Goal: Transaction & Acquisition: Subscribe to service/newsletter

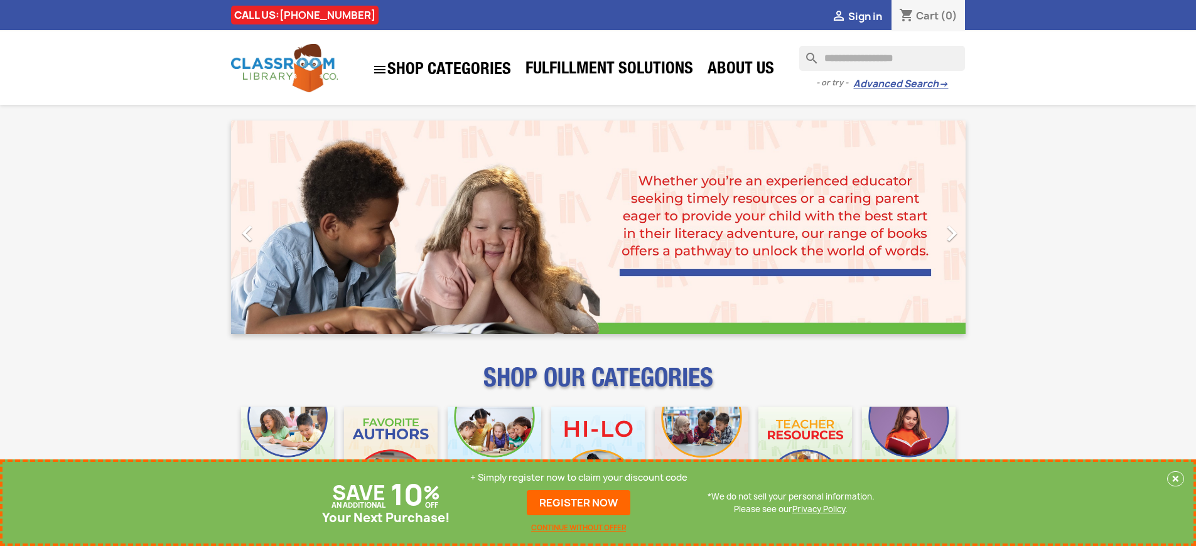
click at [579, 478] on p "+ Simply register now to claim your discount code" at bounding box center [578, 478] width 217 height 13
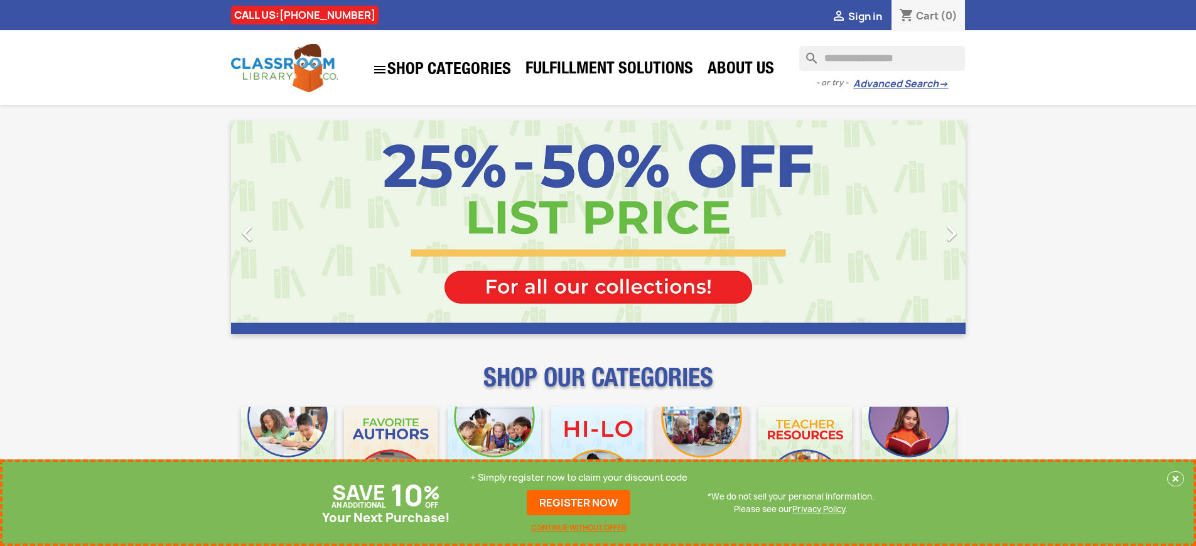
click at [579, 479] on p "+ Simply register now to claim your discount code" at bounding box center [578, 478] width 217 height 13
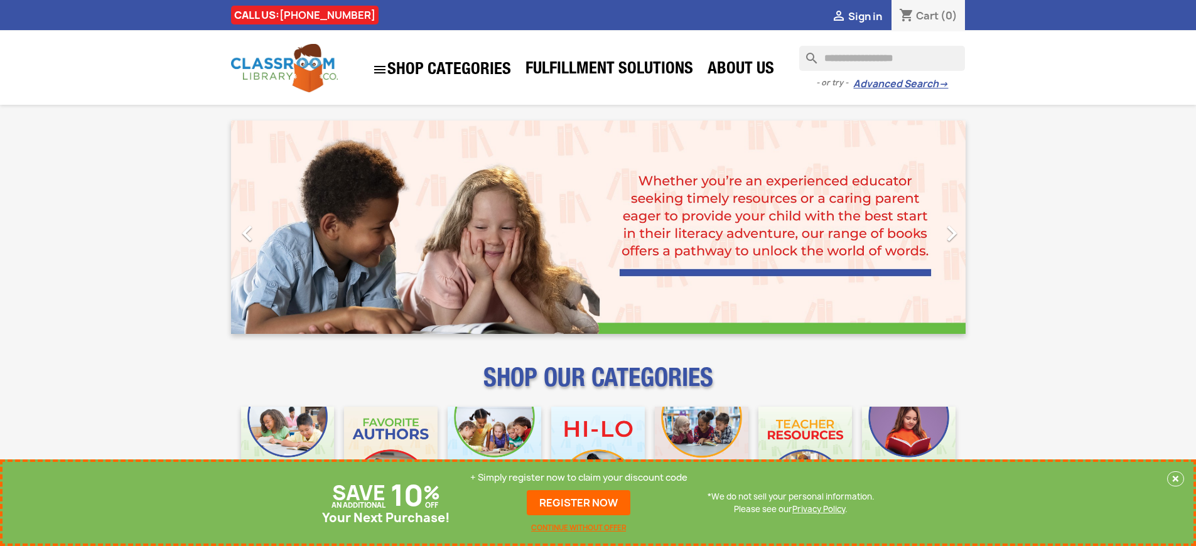
click at [579, 478] on p "+ Simply register now to claim your discount code" at bounding box center [578, 478] width 217 height 13
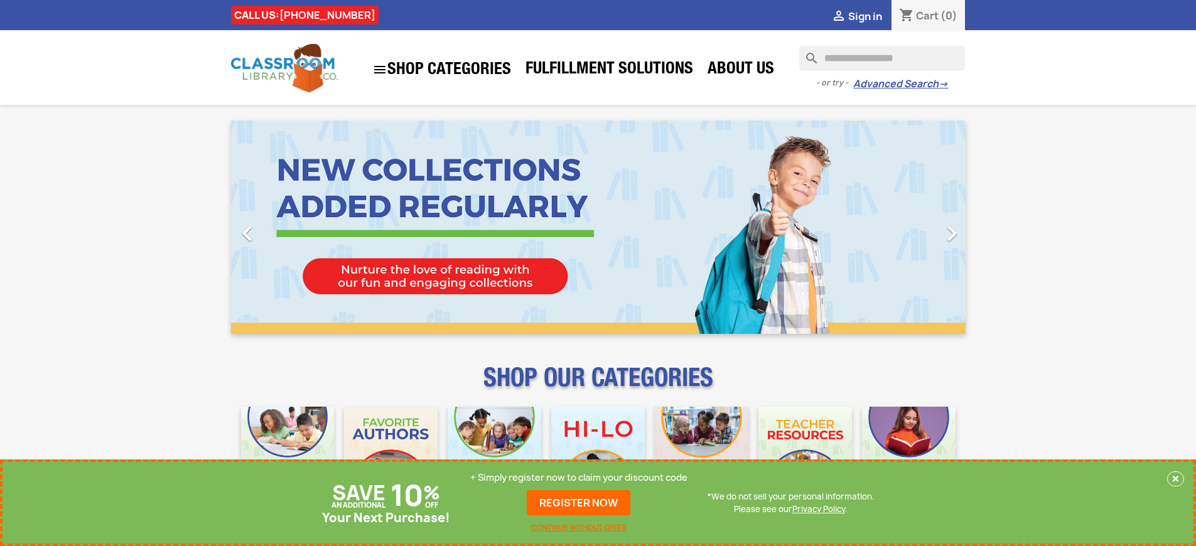
click at [579, 478] on p "+ Simply register now to claim your discount code" at bounding box center [578, 478] width 217 height 13
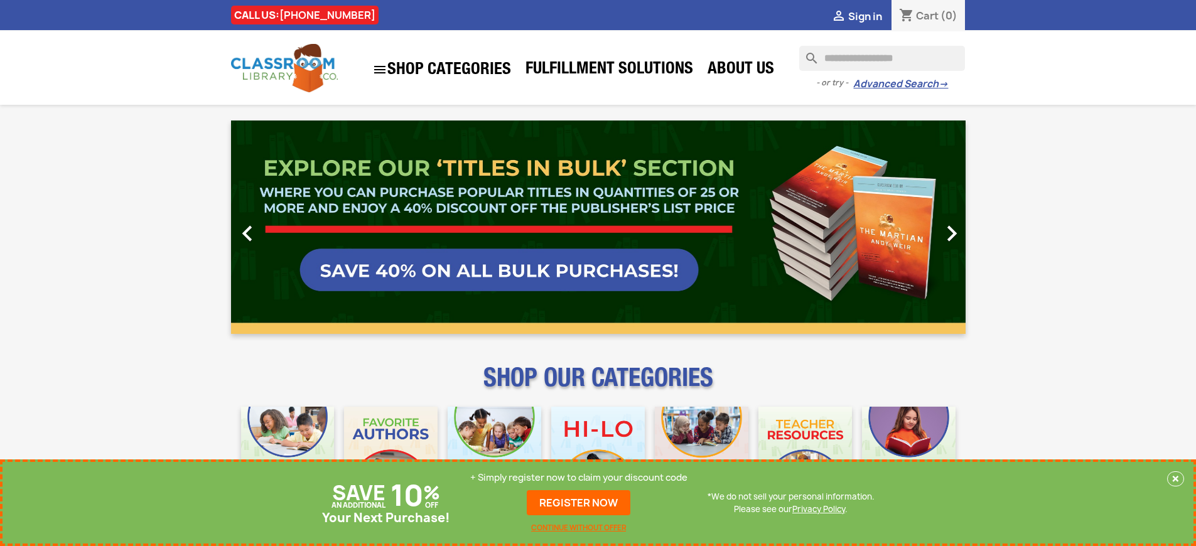
click at [579, 478] on p "+ Simply register now to claim your discount code" at bounding box center [578, 478] width 217 height 13
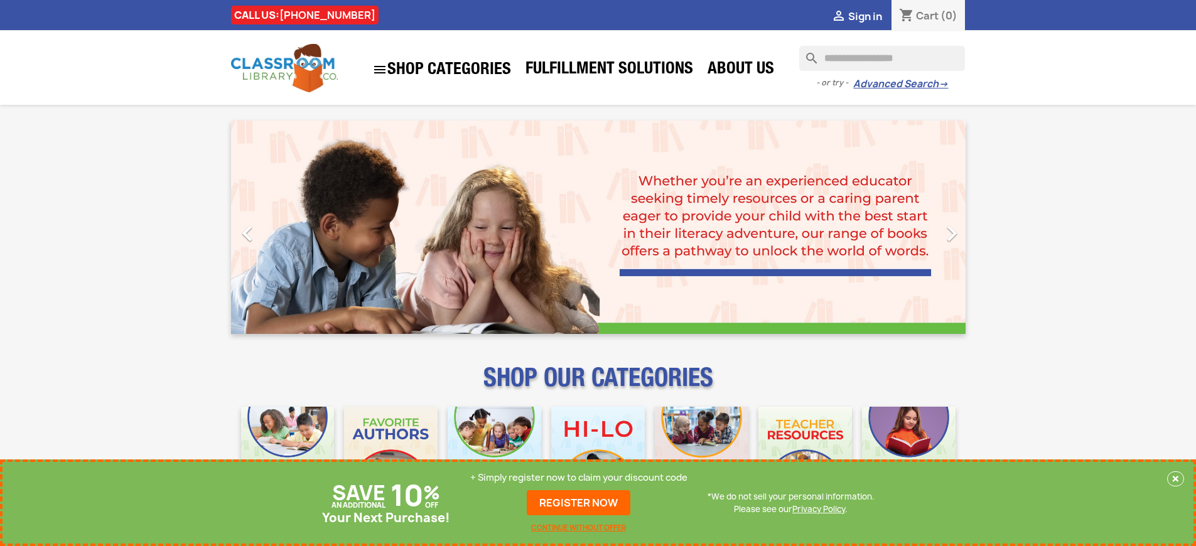
click at [579, 478] on p "+ Simply register now to claim your discount code" at bounding box center [578, 478] width 217 height 13
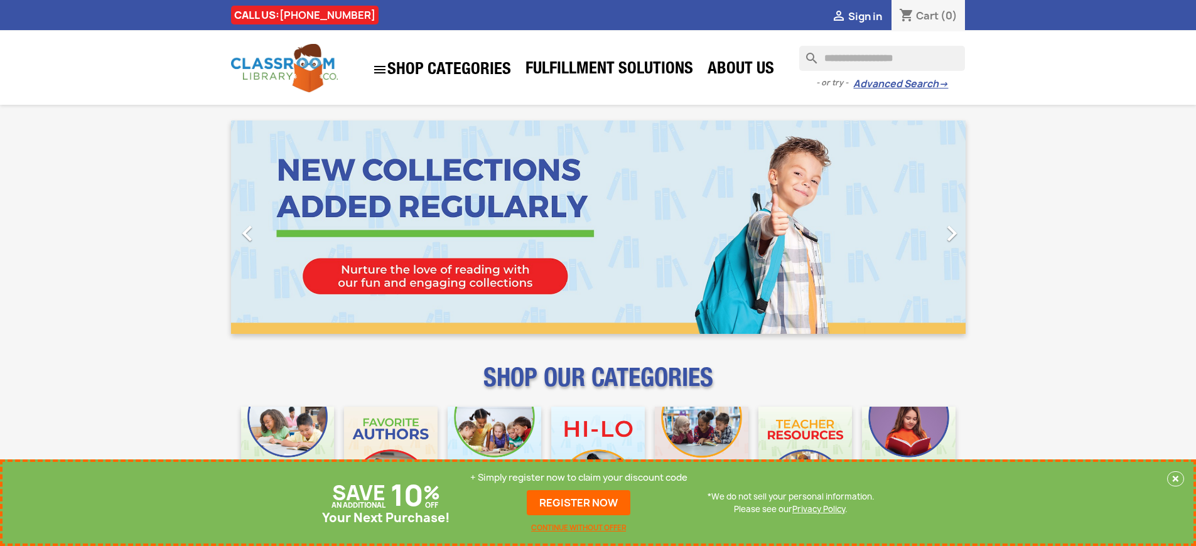
click at [579, 478] on p "+ Simply register now to claim your discount code" at bounding box center [578, 478] width 217 height 13
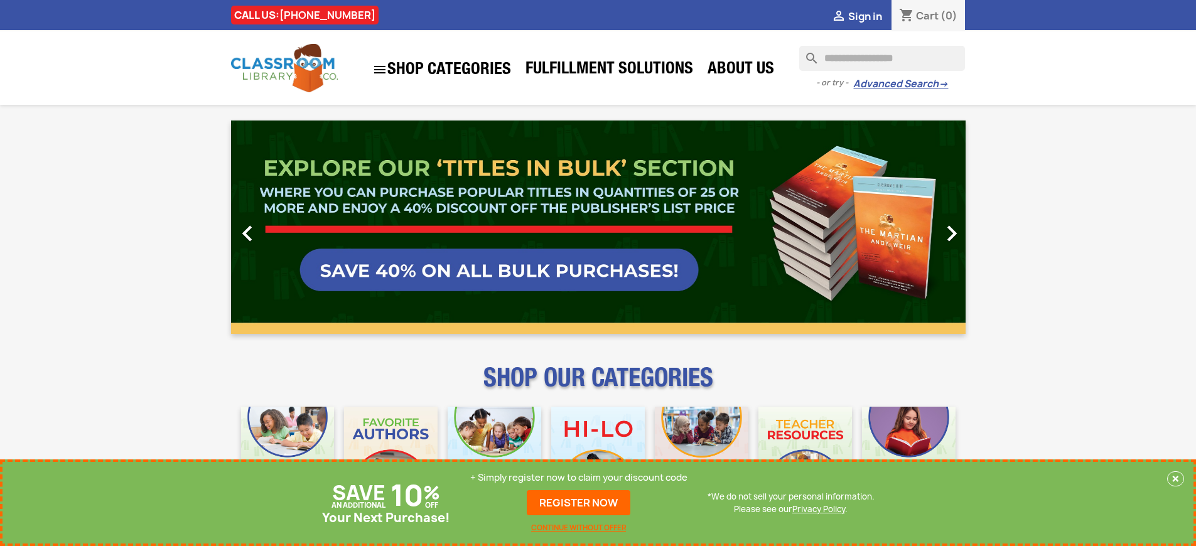
click at [579, 478] on p "+ Simply register now to claim your discount code" at bounding box center [578, 478] width 217 height 13
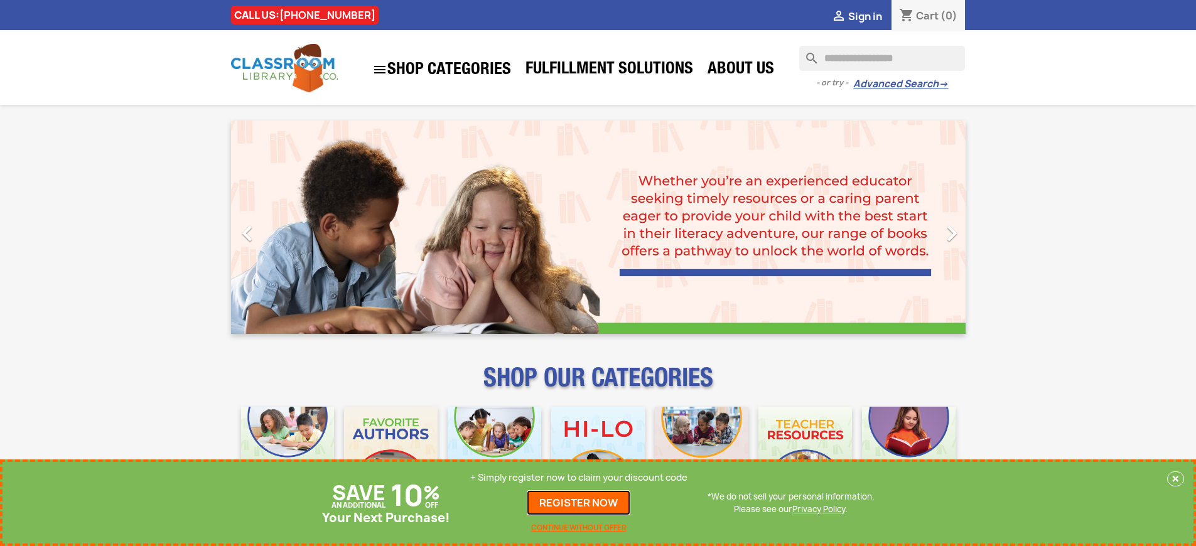
click at [579, 503] on link "REGISTER NOW" at bounding box center [579, 502] width 104 height 25
click at [579, 478] on p "+ Simply register now to claim your discount code" at bounding box center [578, 478] width 217 height 13
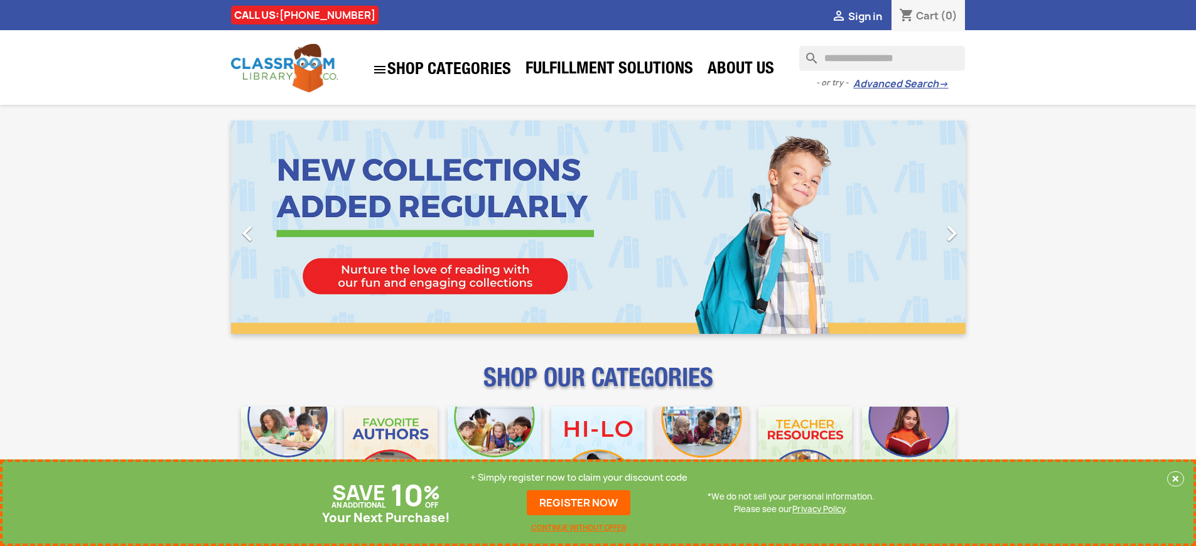
click at [579, 478] on p "+ Simply register now to claim your discount code" at bounding box center [578, 478] width 217 height 13
click at [579, 503] on link "REGISTER NOW" at bounding box center [579, 502] width 104 height 25
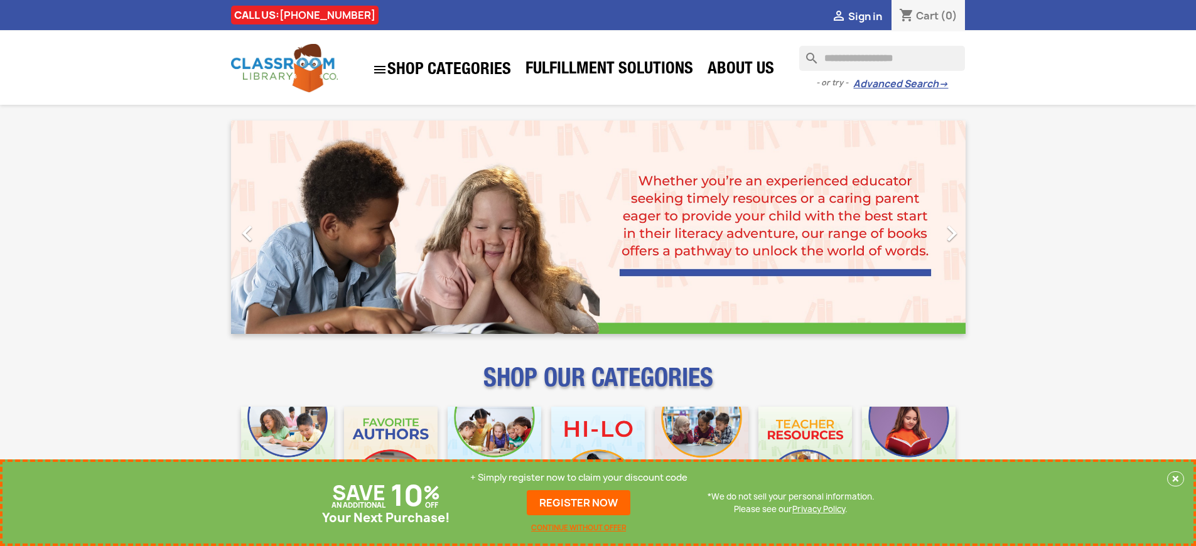
click at [579, 478] on p "+ Simply register now to claim your discount code" at bounding box center [578, 478] width 217 height 13
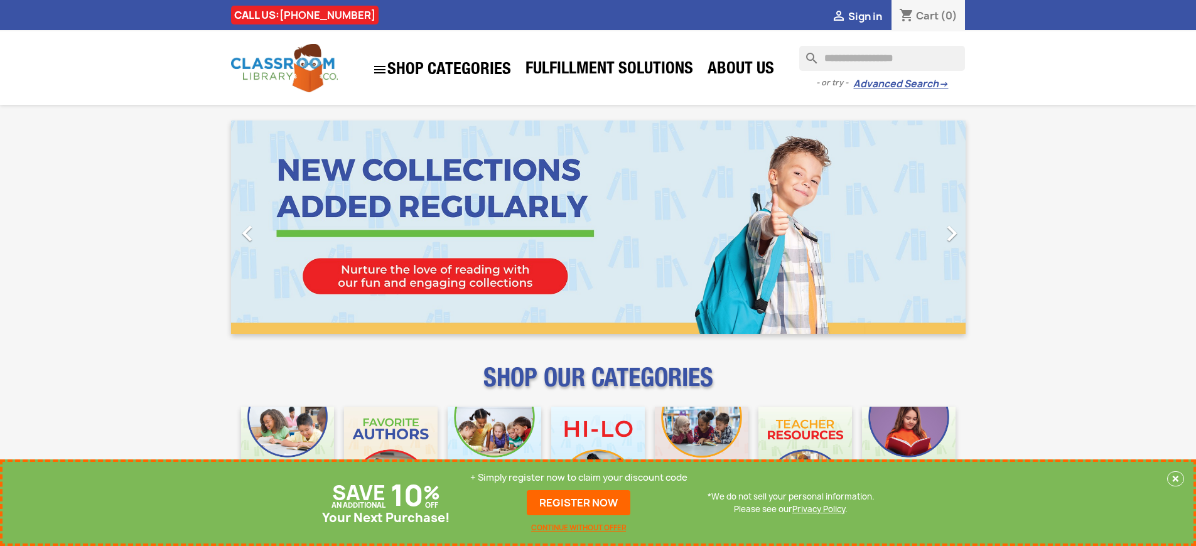
click at [579, 478] on p "+ Simply register now to claim your discount code" at bounding box center [578, 478] width 217 height 13
click at [579, 503] on link "REGISTER NOW" at bounding box center [579, 502] width 104 height 25
